Goal: Task Accomplishment & Management: Use online tool/utility

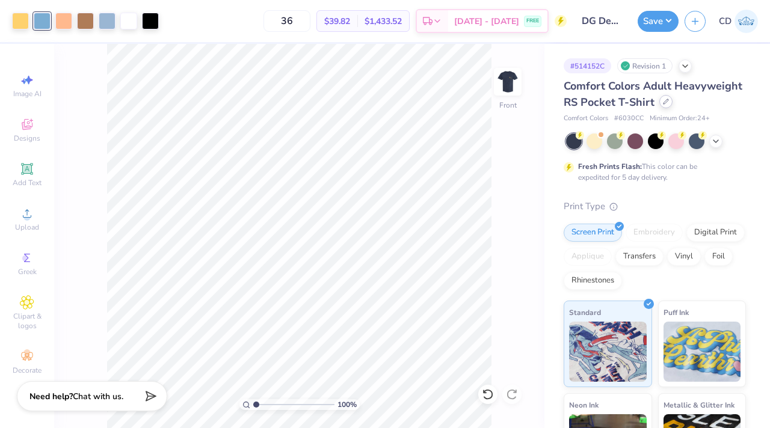
click at [659, 108] on div at bounding box center [665, 101] width 13 height 13
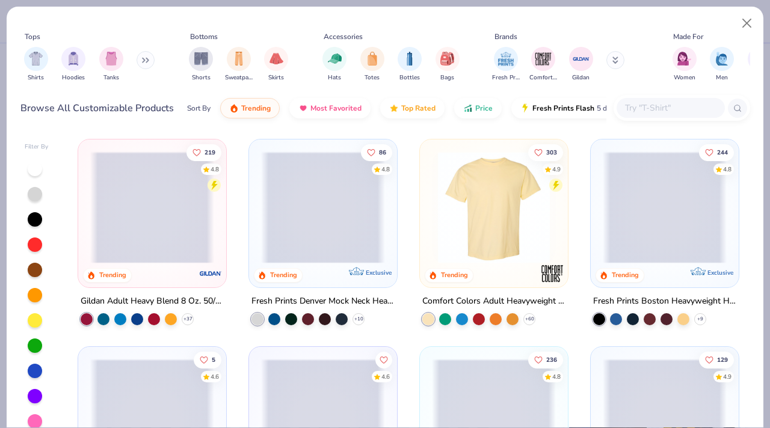
click at [631, 103] on input "text" at bounding box center [669, 108] width 93 height 14
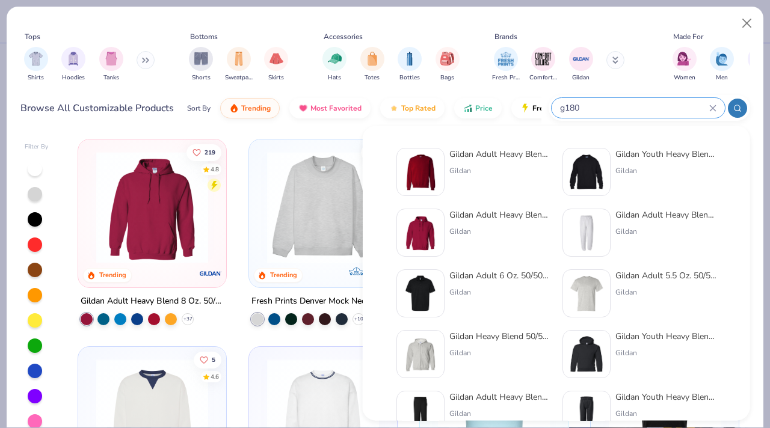
type input "g180"
click at [470, 167] on div "Gildan" at bounding box center [499, 170] width 101 height 11
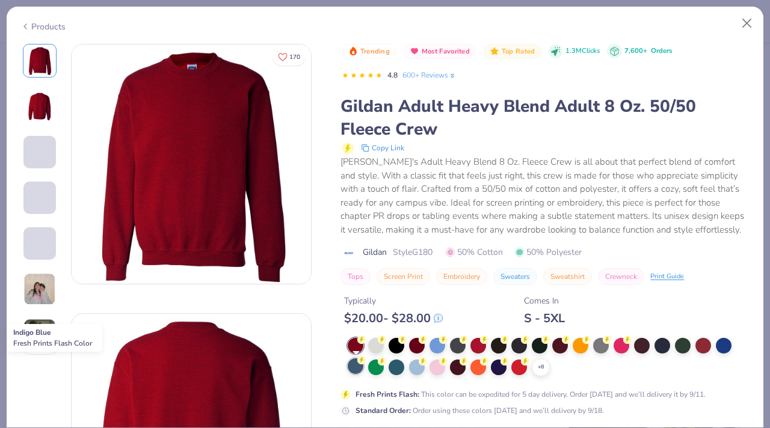
click at [356, 368] on div at bounding box center [355, 366] width 16 height 16
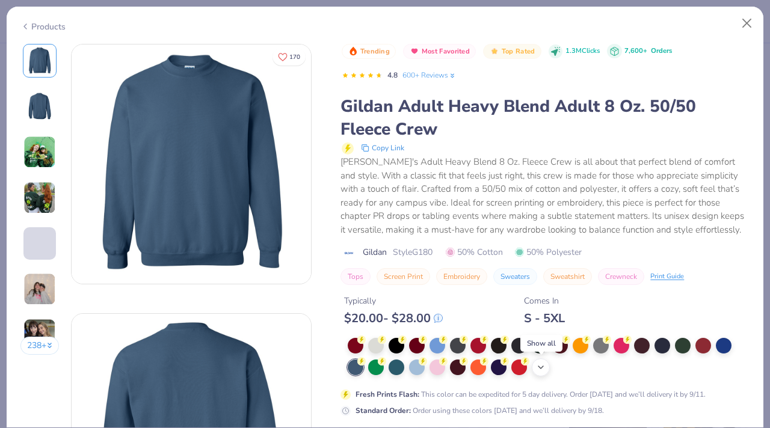
click at [540, 370] on icon at bounding box center [541, 368] width 10 height 10
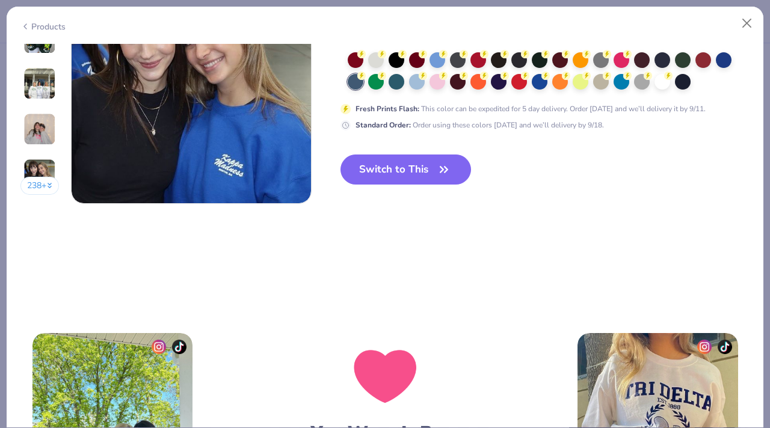
scroll to position [1650, 0]
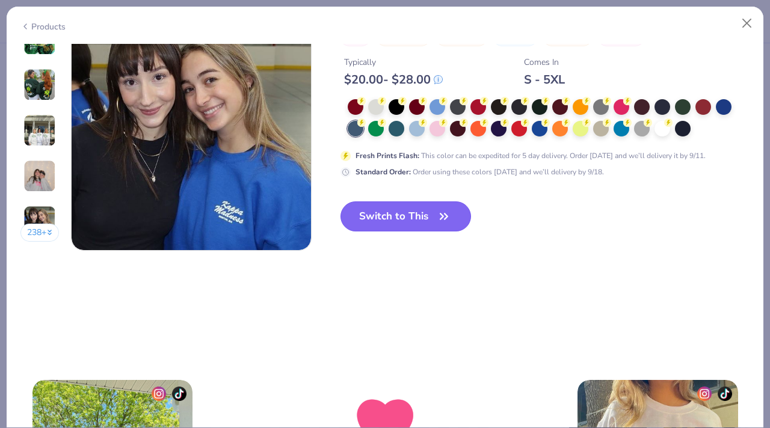
click at [439, 221] on icon "button" at bounding box center [443, 216] width 17 height 17
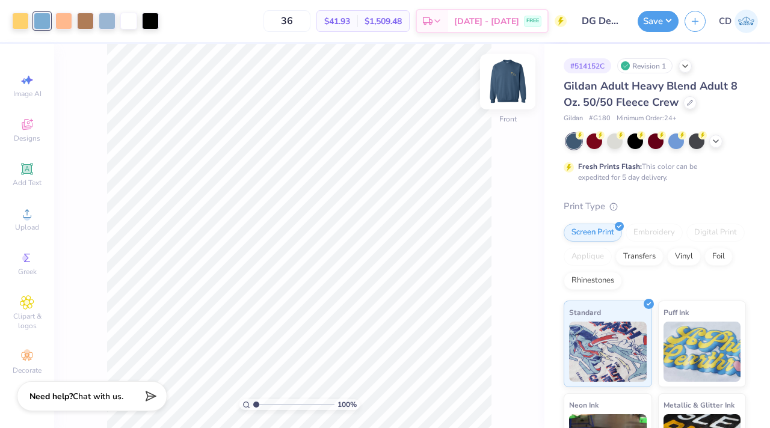
click at [505, 87] on img at bounding box center [507, 82] width 48 height 48
click at [505, 87] on img at bounding box center [507, 82] width 24 height 24
click at [21, 25] on div at bounding box center [20, 19] width 17 height 17
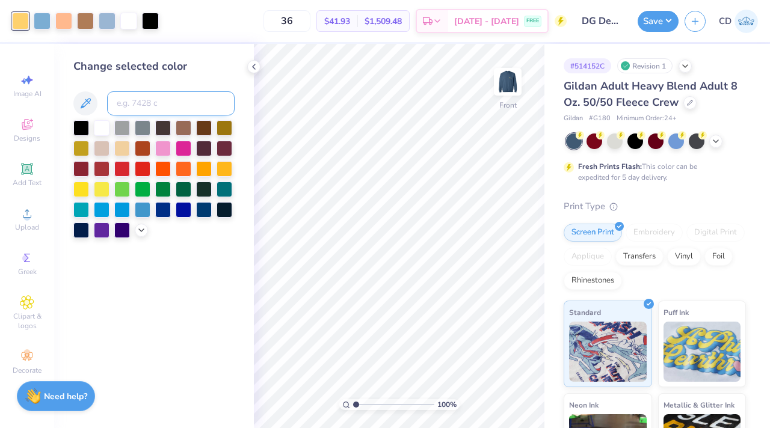
click at [151, 91] on input at bounding box center [170, 103] width 127 height 24
type input "4645"
click at [483, 393] on icon at bounding box center [488, 394] width 12 height 12
click at [25, 26] on div at bounding box center [20, 19] width 17 height 17
click at [97, 120] on div at bounding box center [102, 127] width 16 height 16
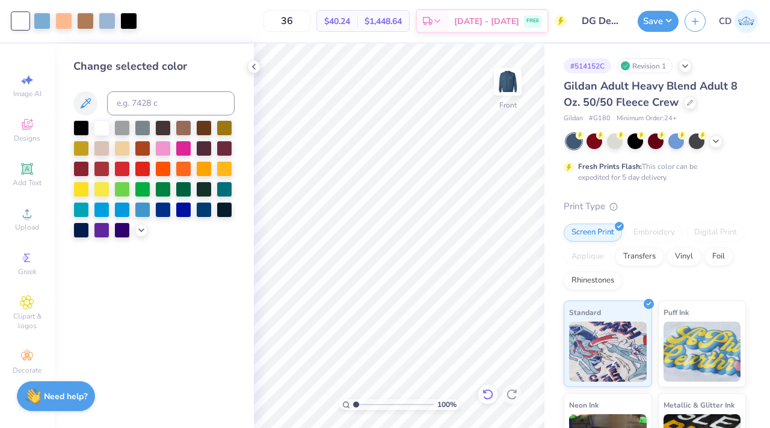
click at [491, 395] on icon at bounding box center [487, 394] width 10 height 11
click at [252, 72] on div at bounding box center [253, 66] width 13 height 13
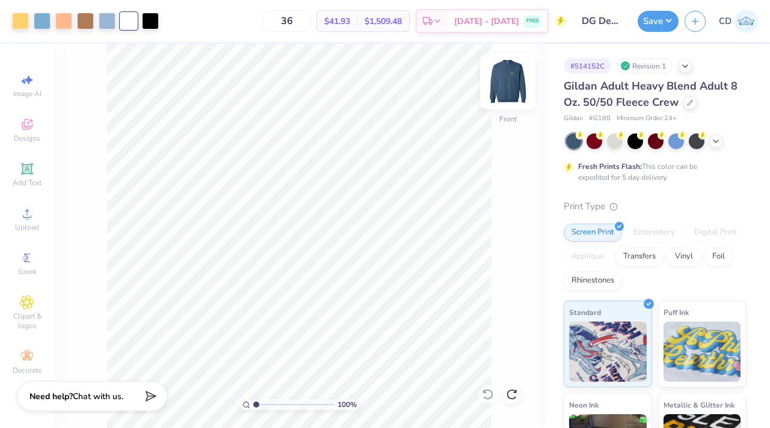
click at [513, 87] on img at bounding box center [507, 82] width 48 height 48
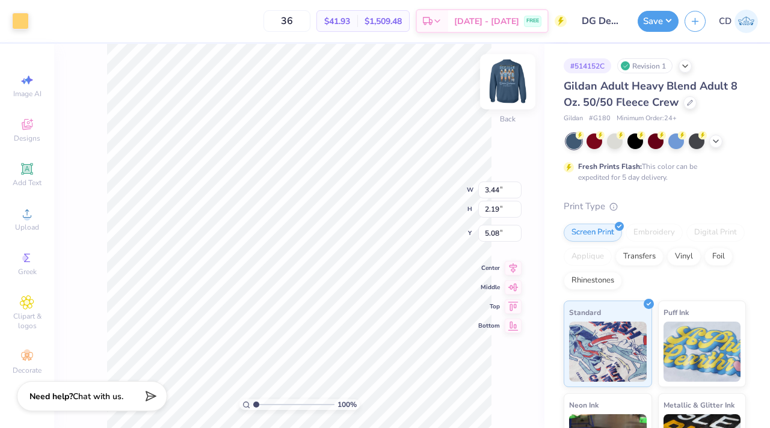
type input "3.00"
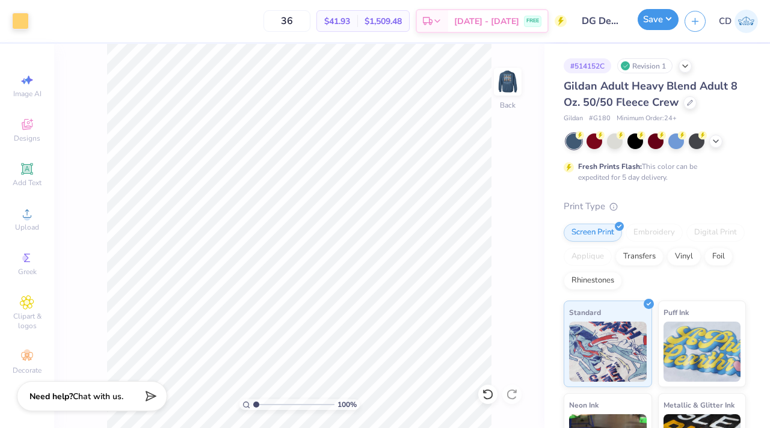
click at [655, 28] on button "Save" at bounding box center [657, 19] width 41 height 21
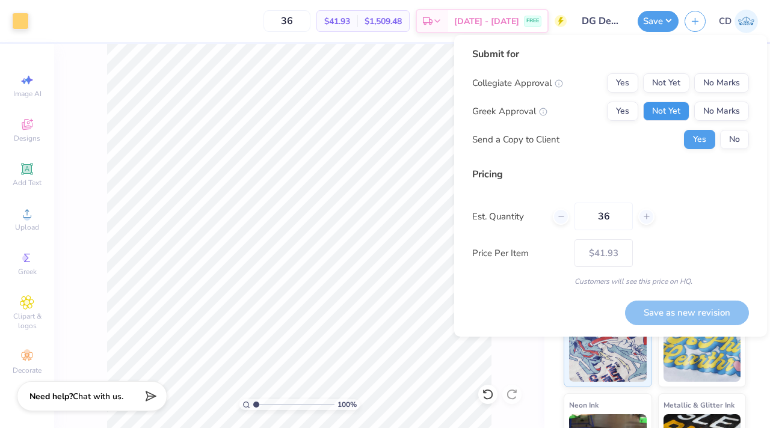
click at [662, 116] on button "Not Yet" at bounding box center [666, 111] width 46 height 19
click at [699, 79] on button "No Marks" at bounding box center [721, 82] width 55 height 19
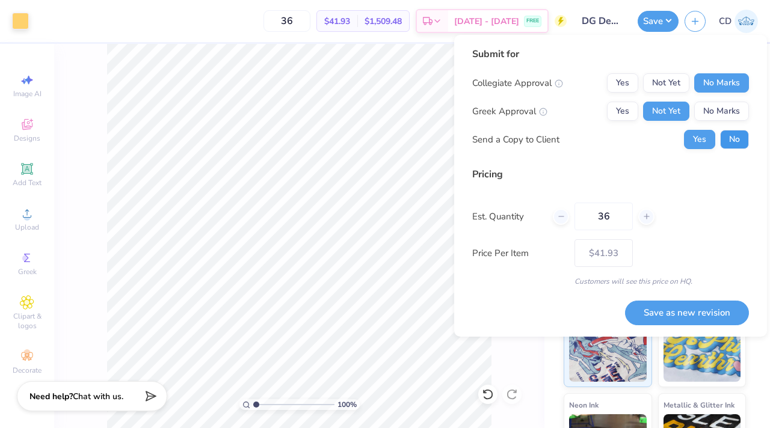
click at [726, 139] on button "No" at bounding box center [734, 139] width 29 height 19
click at [693, 303] on button "Save as new revision" at bounding box center [687, 313] width 124 height 25
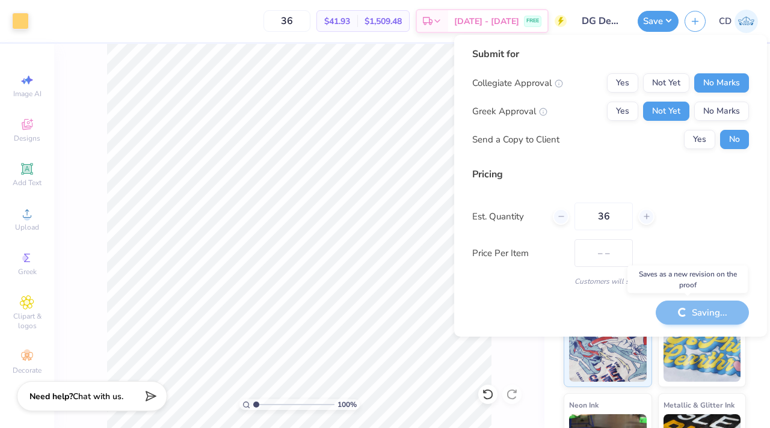
type input "$41.93"
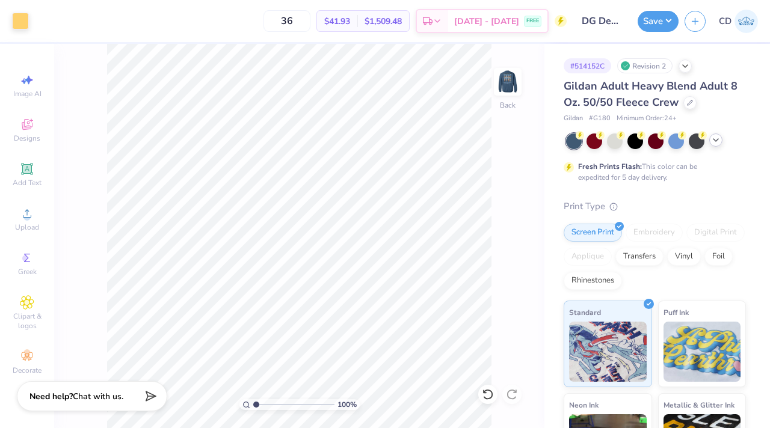
click at [717, 140] on icon at bounding box center [716, 140] width 10 height 10
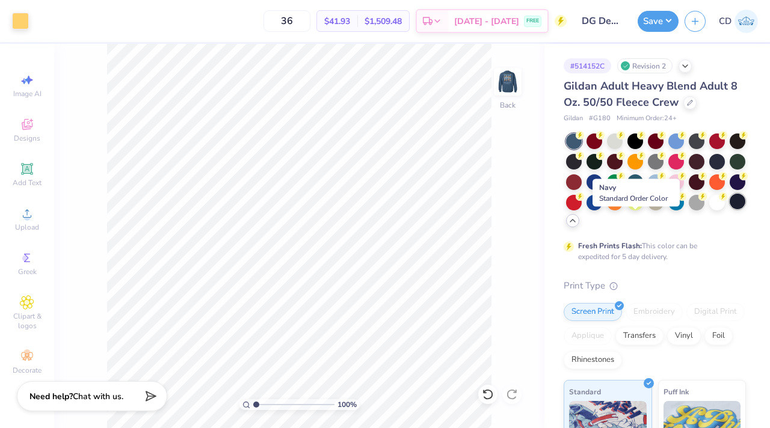
click at [729, 209] on div at bounding box center [737, 202] width 16 height 16
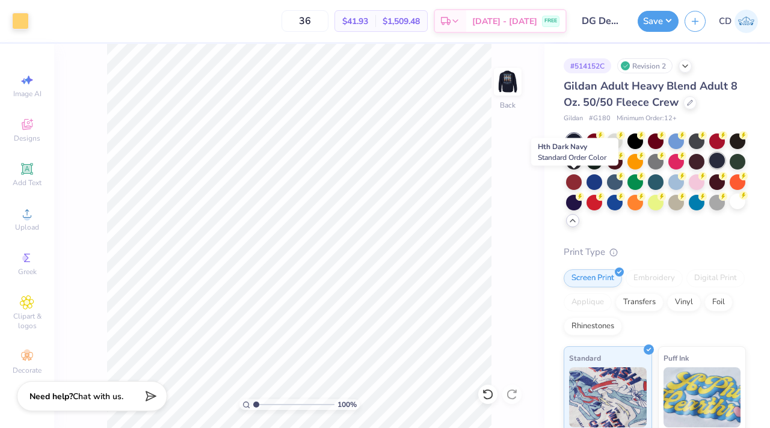
click at [709, 168] on div at bounding box center [717, 161] width 16 height 16
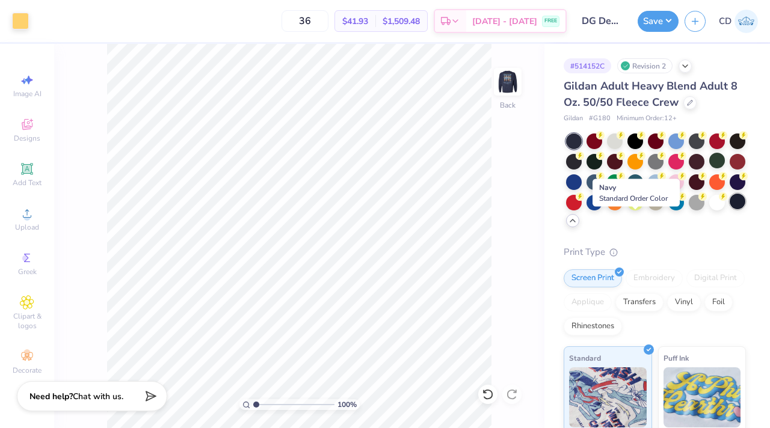
click at [729, 209] on div at bounding box center [737, 202] width 16 height 16
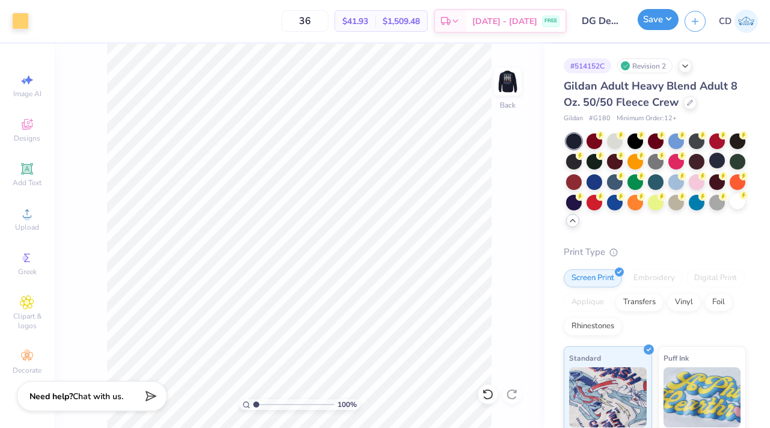
click at [655, 19] on button "Save" at bounding box center [657, 19] width 41 height 21
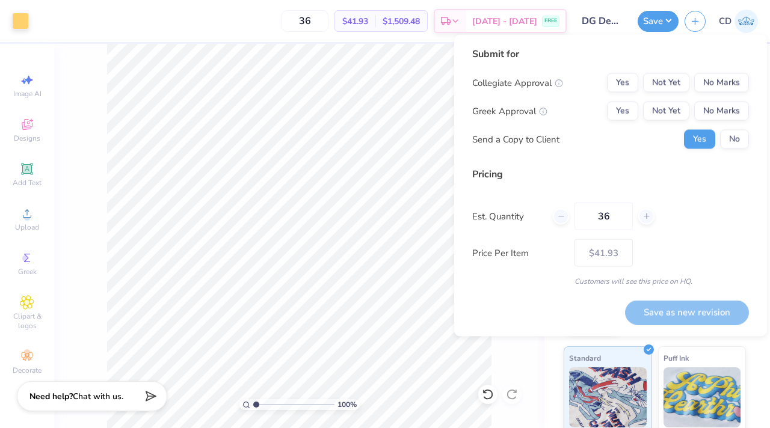
click at [719, 130] on div "Yes No" at bounding box center [716, 139] width 65 height 19
click at [726, 130] on button "No" at bounding box center [734, 139] width 29 height 19
click at [676, 110] on button "Not Yet" at bounding box center [666, 111] width 46 height 19
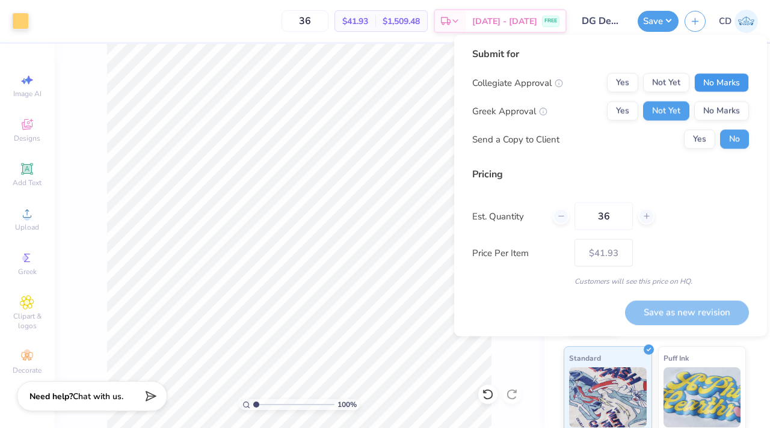
click at [720, 85] on button "No Marks" at bounding box center [721, 82] width 55 height 19
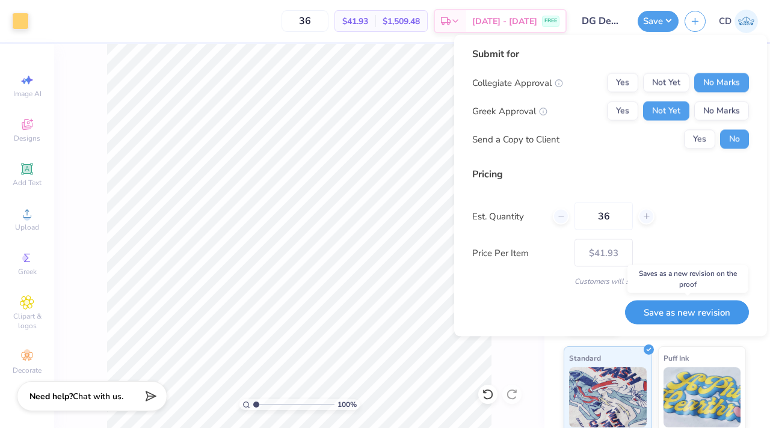
click at [673, 310] on button "Save as new revision" at bounding box center [687, 312] width 124 height 25
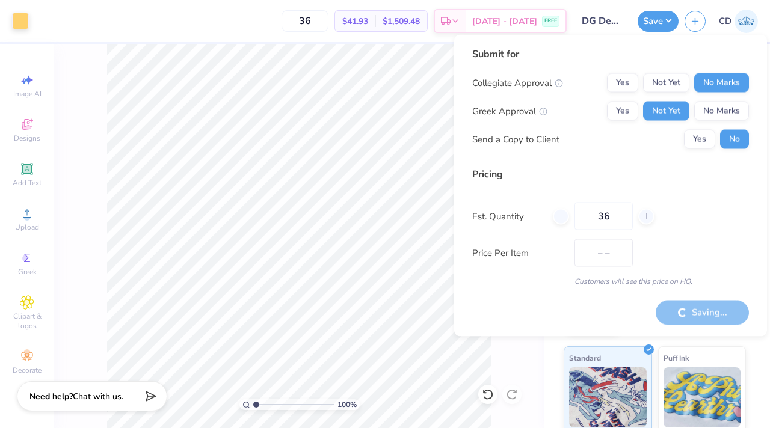
type input "$41.93"
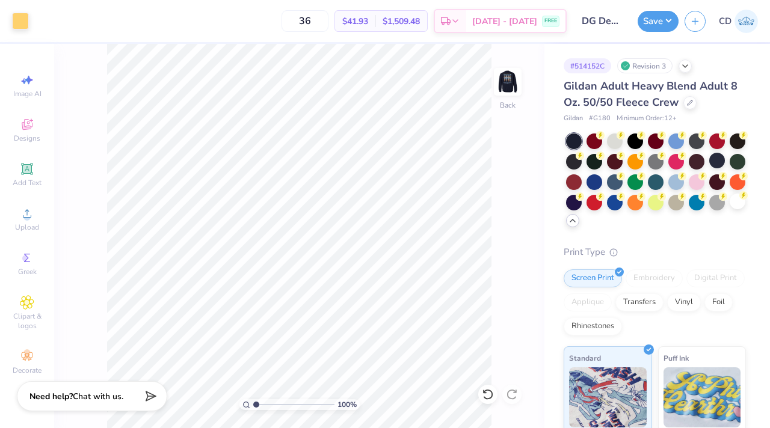
click at [528, 85] on div "100 % Back" at bounding box center [299, 236] width 490 height 384
click at [510, 85] on img at bounding box center [507, 82] width 48 height 48
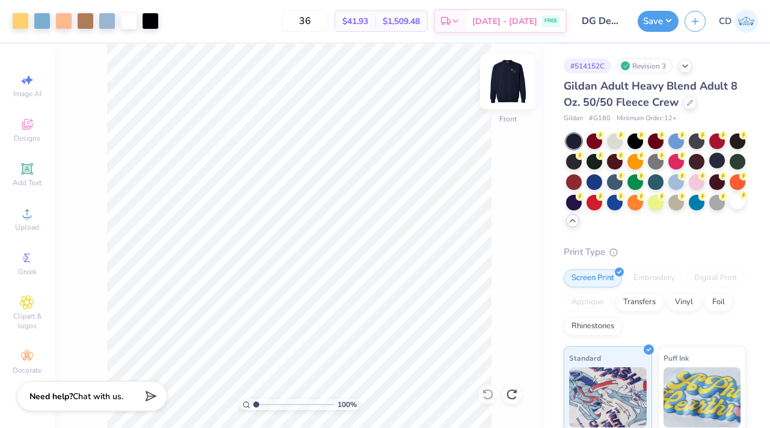
click at [515, 91] on img at bounding box center [507, 82] width 48 height 48
